Goal: Information Seeking & Learning: Find specific fact

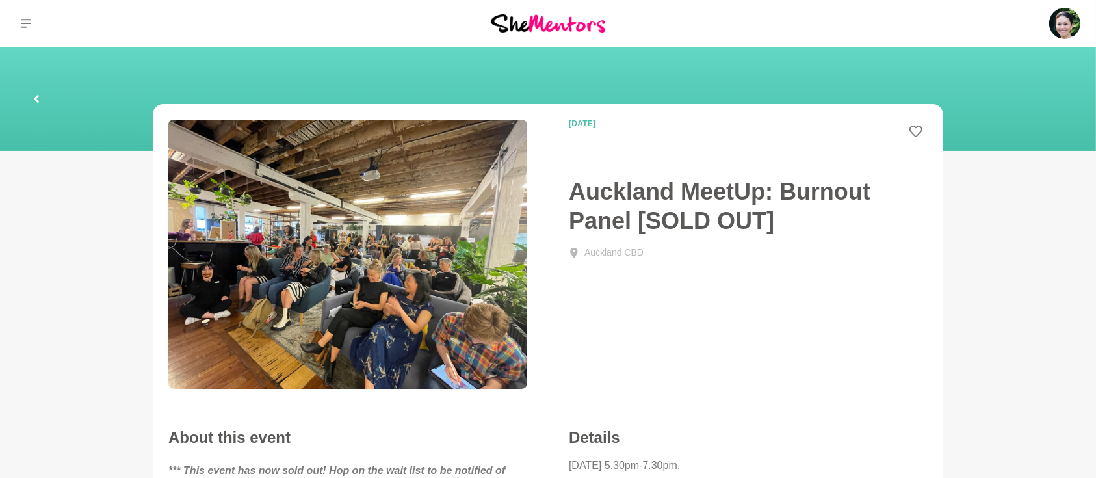
click at [31, 105] on link at bounding box center [37, 99] width 42 height 42
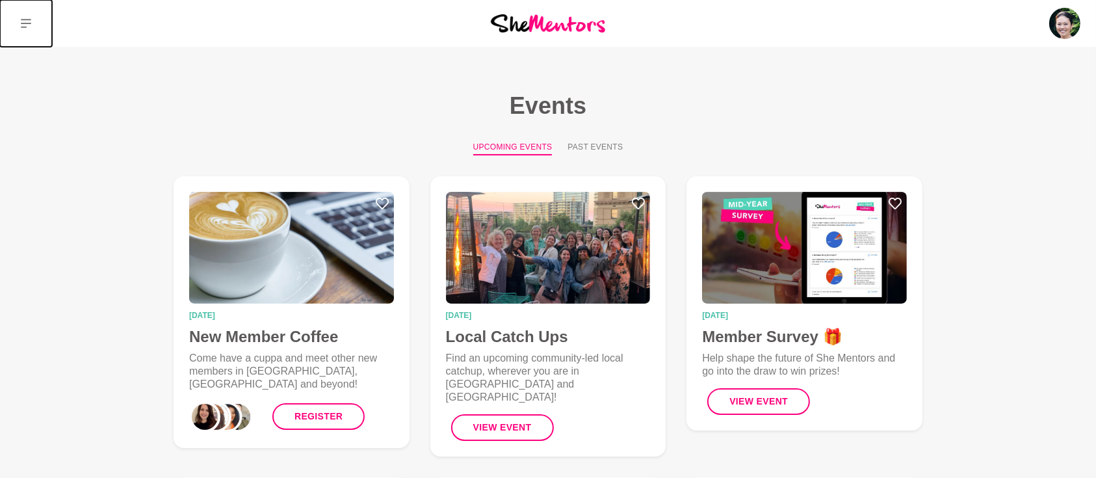
click at [26, 19] on icon at bounding box center [26, 23] width 10 height 9
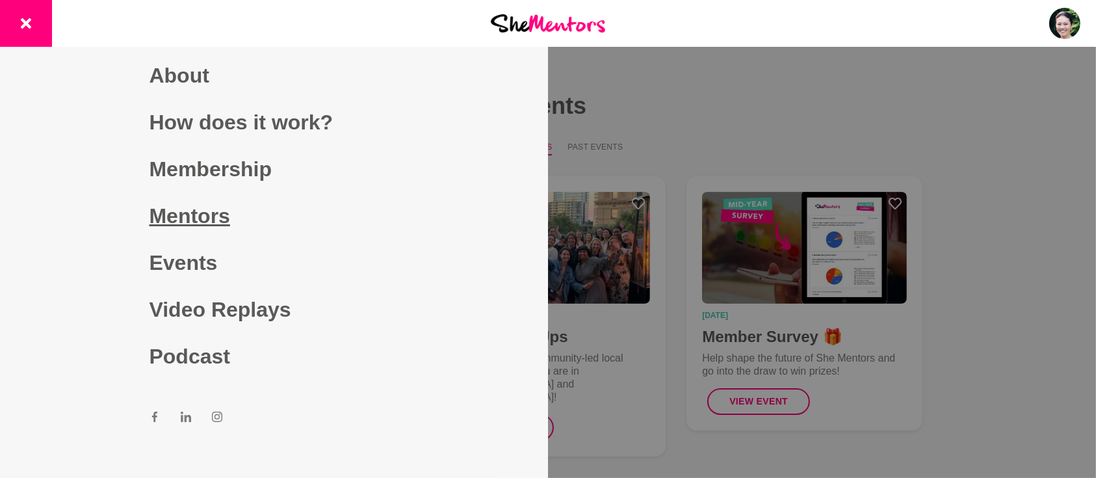
click at [173, 218] on link "Mentors" at bounding box center [274, 215] width 250 height 47
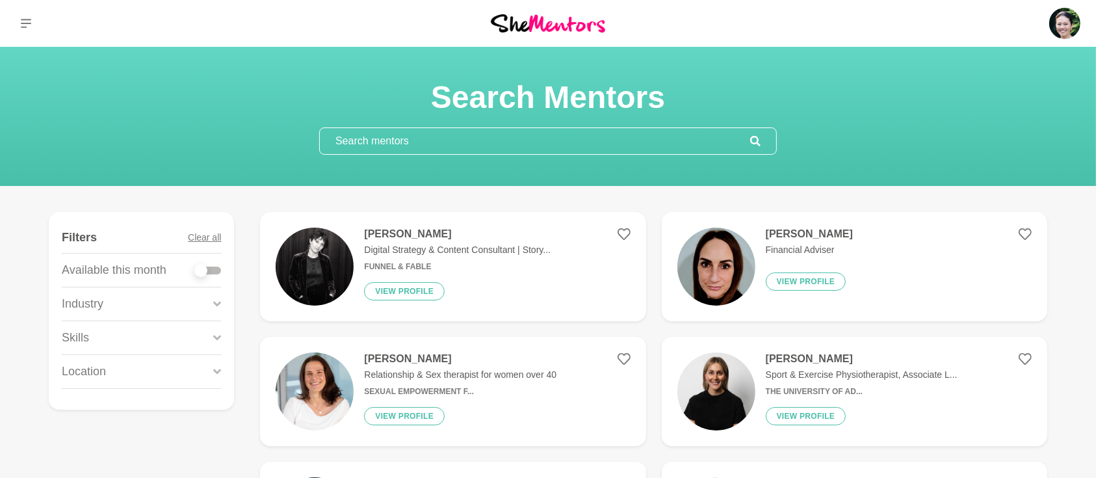
click at [424, 144] on input "text" at bounding box center [535, 141] width 430 height 26
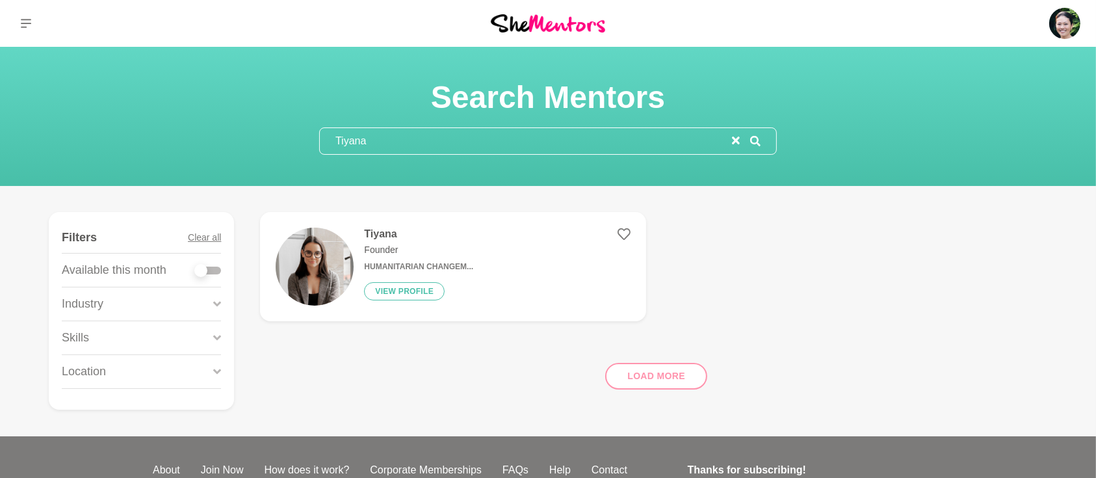
type input "Tiyana"
click at [386, 231] on h4 "Tiyana" at bounding box center [418, 233] width 109 height 13
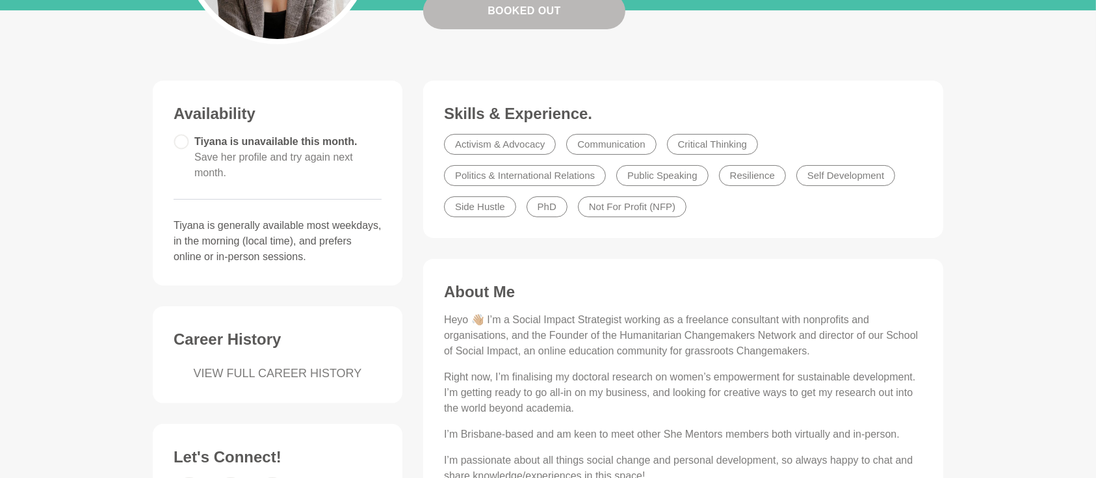
scroll to position [289, 0]
